Goal: Task Accomplishment & Management: Complete application form

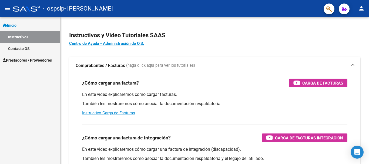
click at [26, 60] on span "Prestadores / Proveedores" at bounding box center [27, 60] width 49 height 6
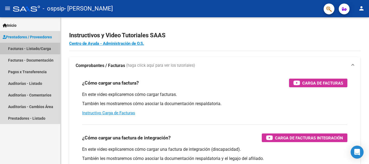
click at [32, 47] on link "Facturas - Listado/Carga" at bounding box center [30, 49] width 60 height 12
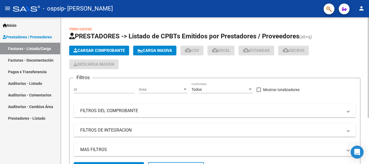
click at [100, 53] on button "Cargar Comprobante" at bounding box center [99, 51] width 60 height 10
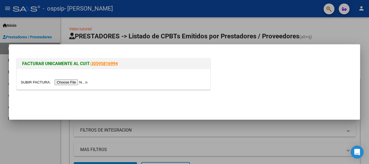
click at [73, 83] on input "file" at bounding box center [55, 82] width 68 height 6
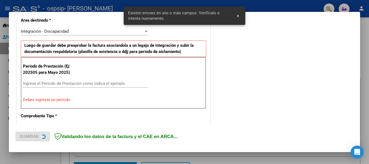
scroll to position [135, 0]
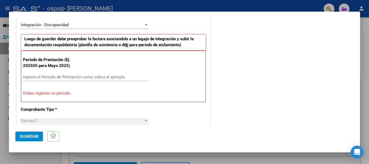
click at [42, 77] on input "Ingrese el Período de Prestación como indica el ejemplo" at bounding box center [85, 76] width 125 height 5
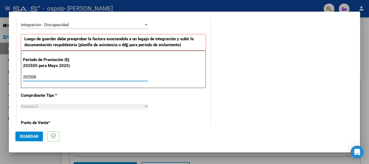
type input "202508"
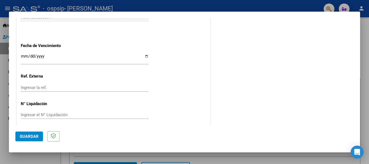
scroll to position [368, 0]
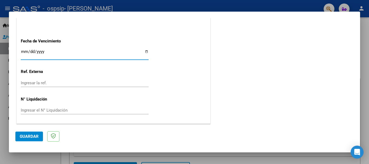
click at [24, 51] on input "Ingresar la fecha" at bounding box center [85, 53] width 128 height 9
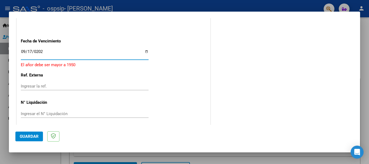
type input "[DATE]"
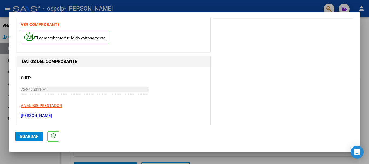
scroll to position [0, 0]
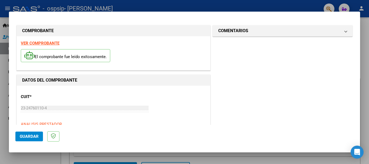
click at [33, 136] on span "Guardar" at bounding box center [29, 136] width 19 height 5
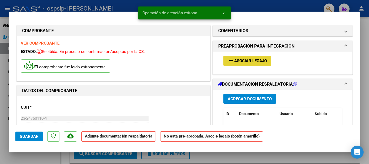
click at [243, 61] on span "Asociar Legajo" at bounding box center [250, 61] width 33 height 5
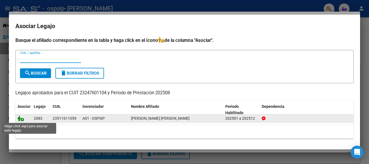
click at [21, 118] on icon at bounding box center [21, 118] width 6 height 6
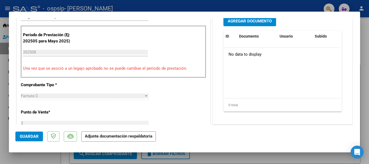
scroll to position [152, 0]
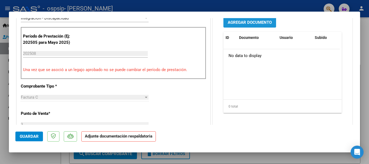
click at [253, 23] on span "Agregar Documento" at bounding box center [250, 22] width 44 height 5
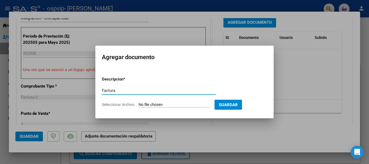
type input "Factura"
click at [172, 103] on input "Seleccionar Archivo" at bounding box center [174, 104] width 72 height 5
type input "C:\fakepath\23247601104_011_00003_00000804 FACT [PERSON_NAME] [PERSON_NAME][DAT…"
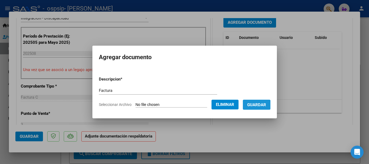
click at [254, 105] on span "Guardar" at bounding box center [256, 104] width 19 height 5
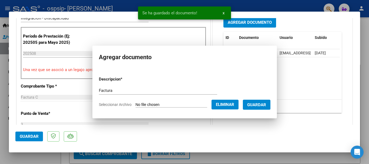
scroll to position [151, 0]
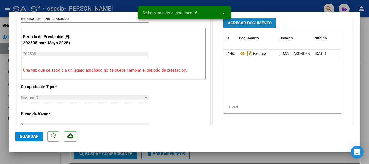
click at [240, 22] on span "Agregar Documento" at bounding box center [250, 23] width 44 height 5
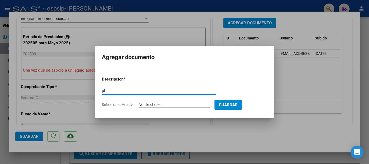
type input "p"
type input "Planilla de asistencia"
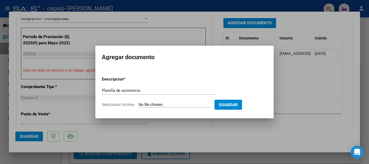
click at [178, 101] on form "Descripcion * Planilla de asistencia Escriba aquí una descripcion Seleccionar A…" at bounding box center [184, 91] width 165 height 39
click at [161, 106] on input "Seleccionar Archivo" at bounding box center [174, 104] width 72 height 5
type input "C:\fakepath\[PERSON_NAME] 8-25.pdf"
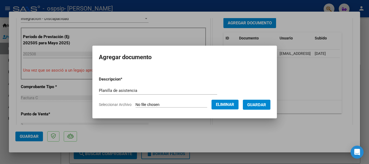
click at [252, 106] on span "Guardar" at bounding box center [256, 104] width 19 height 5
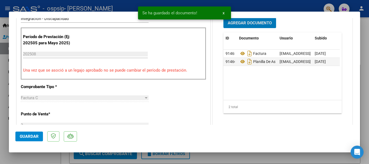
click at [30, 135] on span "Guardar" at bounding box center [29, 136] width 19 height 5
